Goal: Obtain resource: Obtain resource

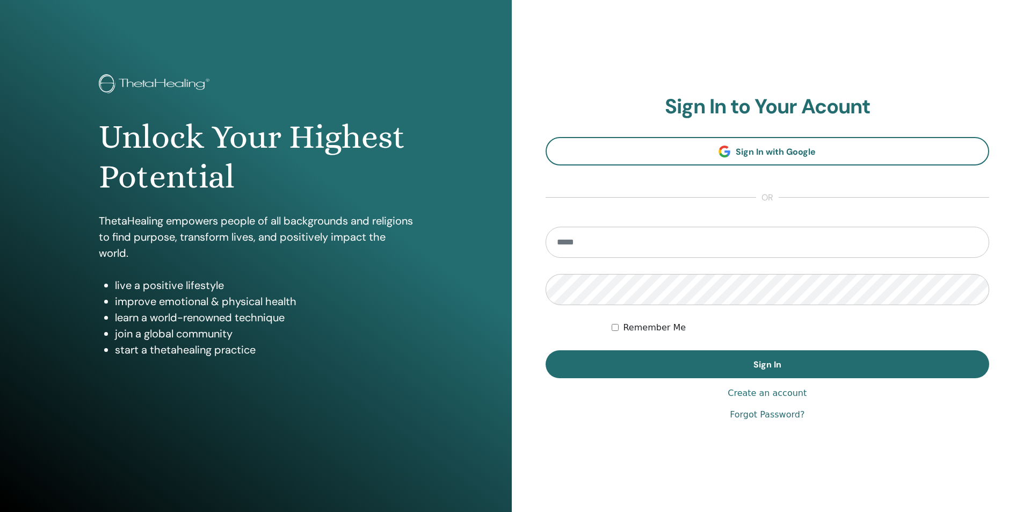
click at [601, 240] on input "email" at bounding box center [768, 242] width 444 height 31
type input "**********"
click at [546, 350] on button "Sign In" at bounding box center [768, 364] width 444 height 28
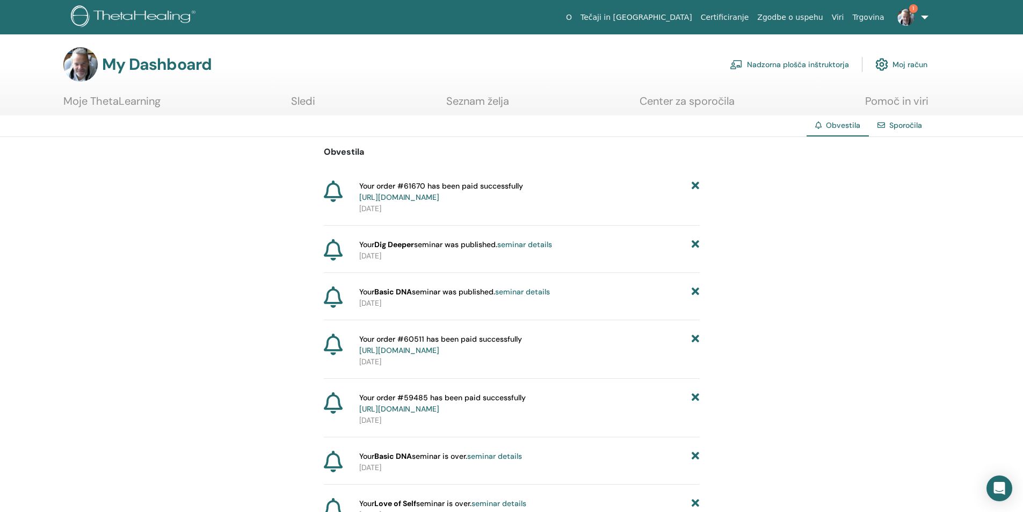
click at [916, 12] on span "1" at bounding box center [906, 16] width 26 height 9
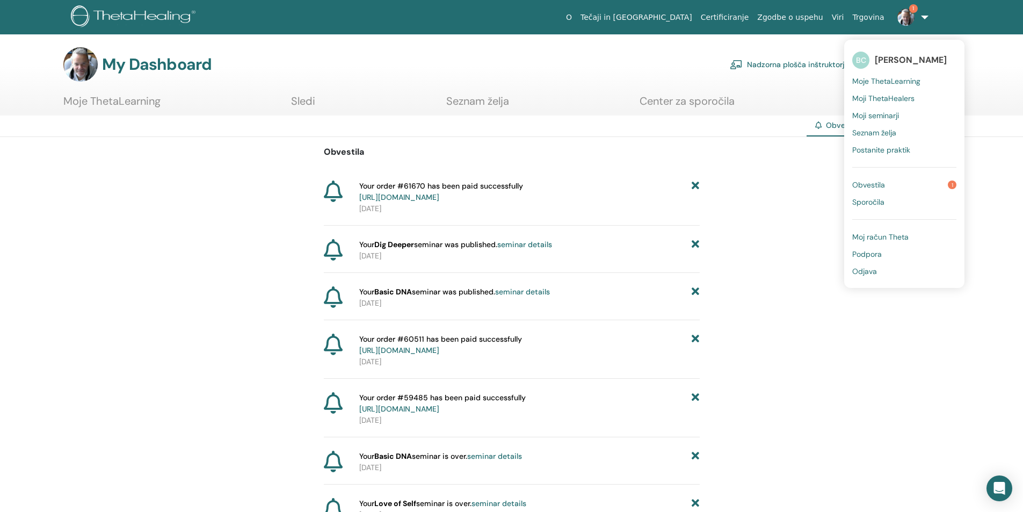
click at [892, 99] on span "Moji ThetaHealers" at bounding box center [883, 98] width 62 height 10
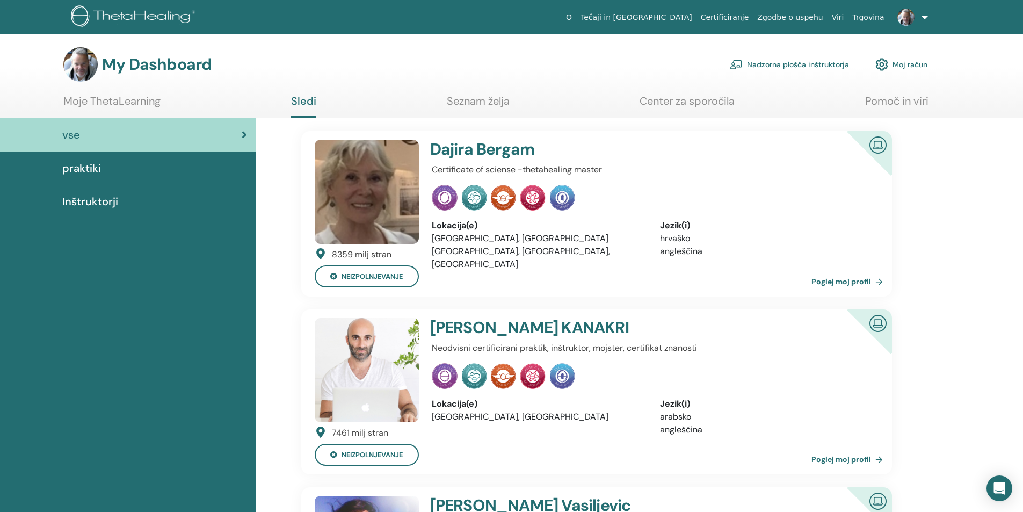
click at [808, 63] on link "Nadzorna plošča inštruktorja" at bounding box center [789, 65] width 119 height 24
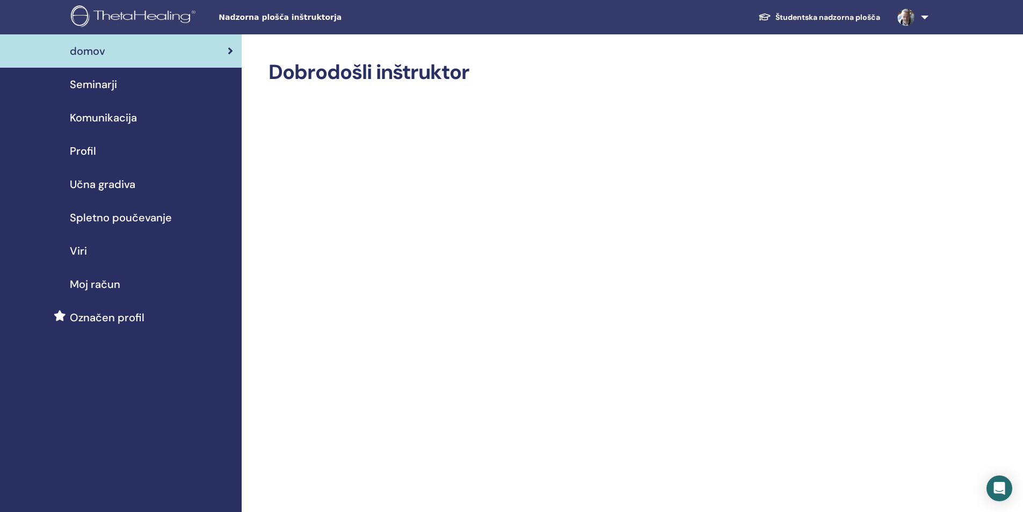
click at [97, 182] on span "Učna gradiva" at bounding box center [103, 184] width 66 height 16
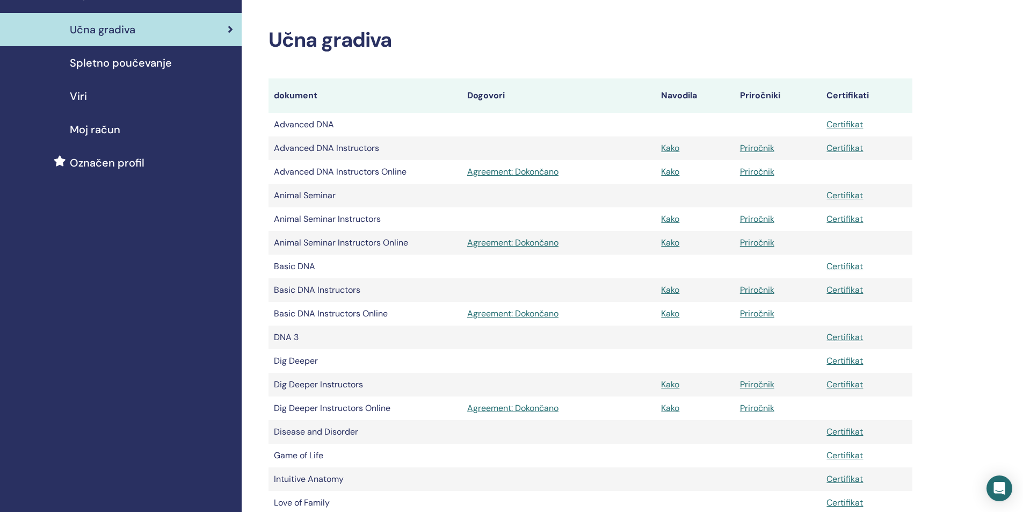
scroll to position [161, 0]
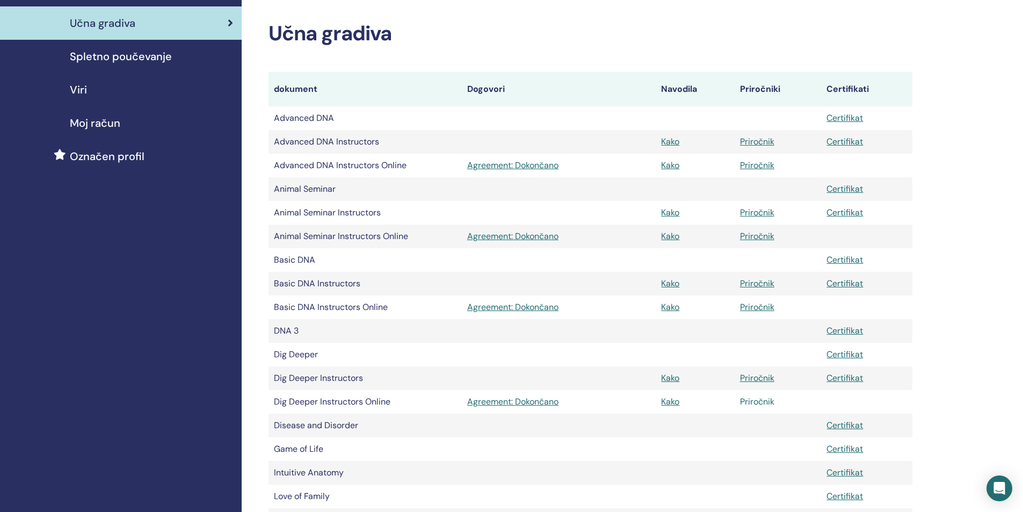
click at [766, 400] on link "Priročnik" at bounding box center [757, 401] width 34 height 11
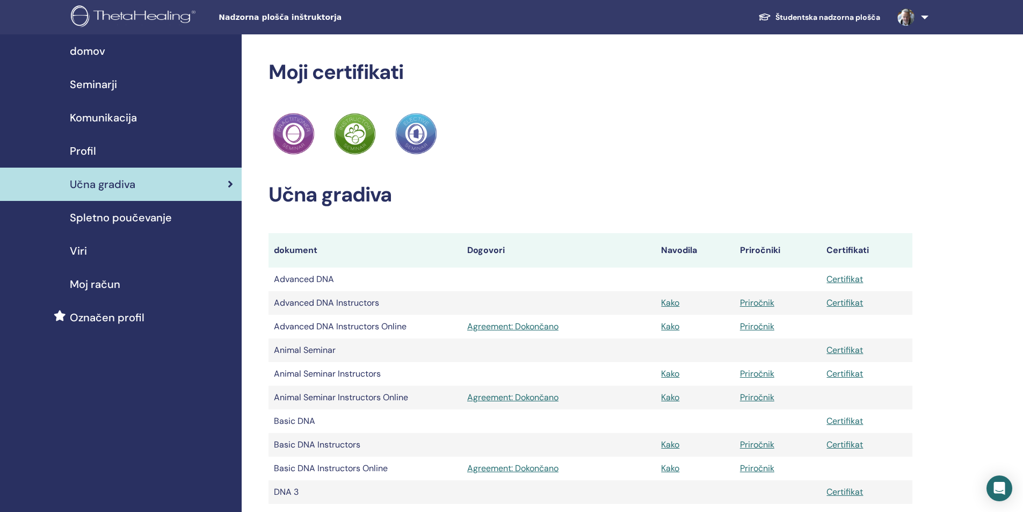
scroll to position [161, 0]
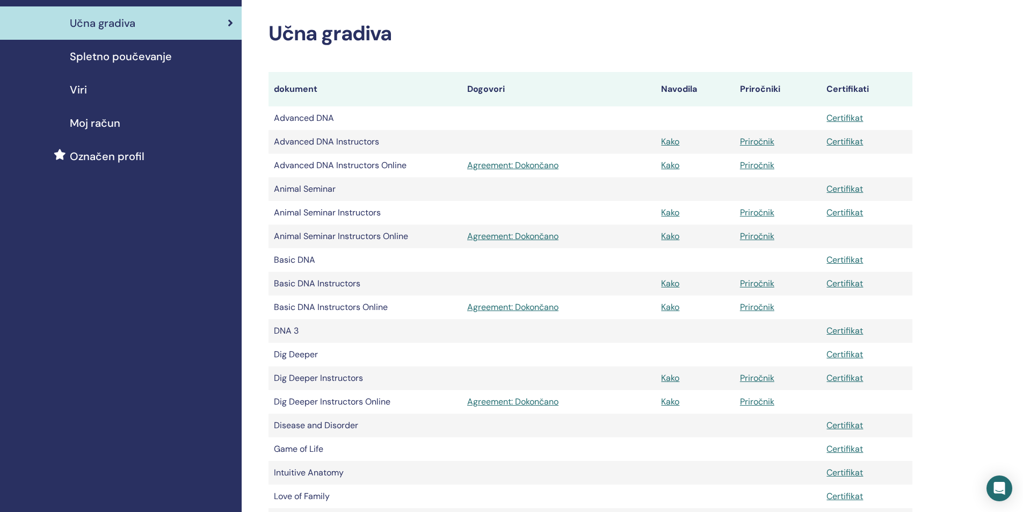
click at [139, 57] on span "Spletno poučevanje" at bounding box center [121, 56] width 102 height 16
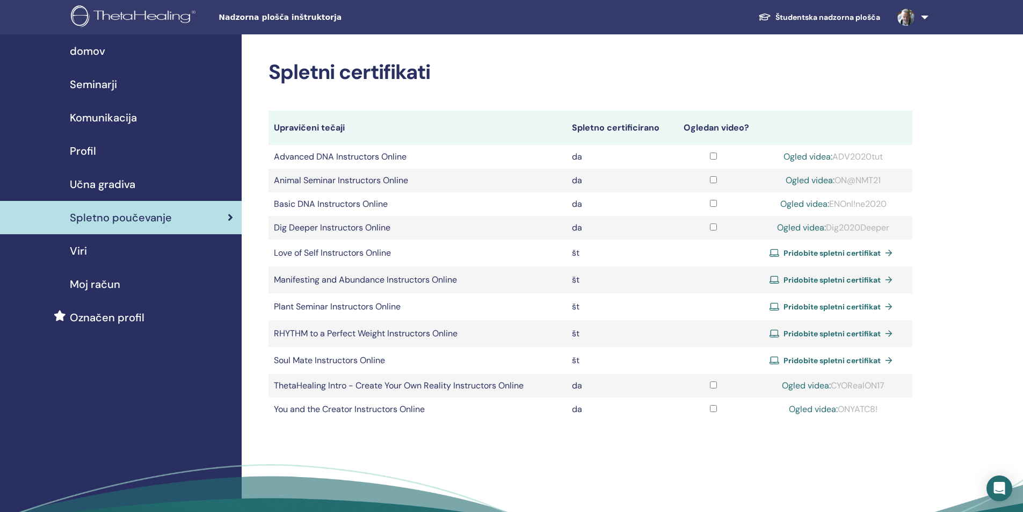
click at [96, 184] on span "Učna gradiva" at bounding box center [103, 184] width 66 height 16
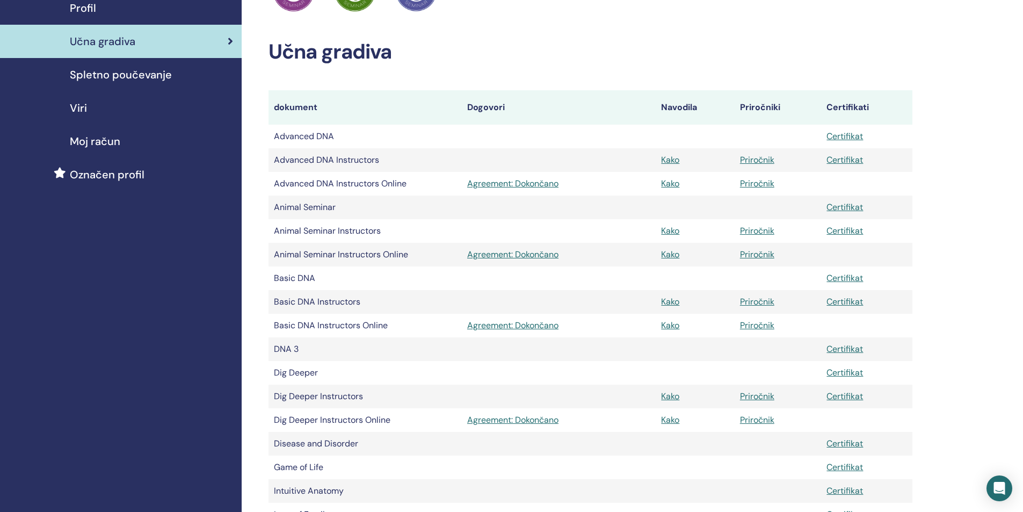
scroll to position [269, 0]
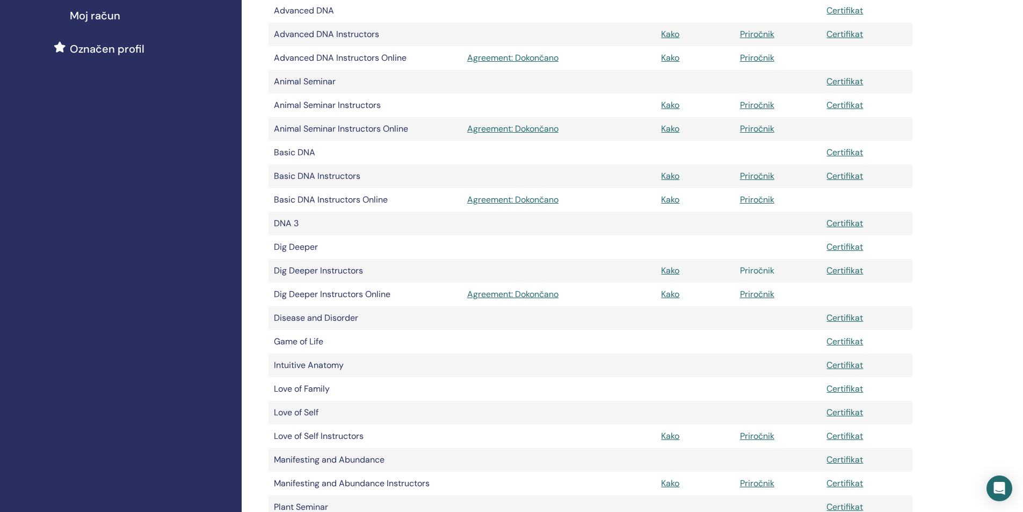
click at [768, 272] on link "Priročnik" at bounding box center [757, 270] width 34 height 11
